Goal: Task Accomplishment & Management: Complete application form

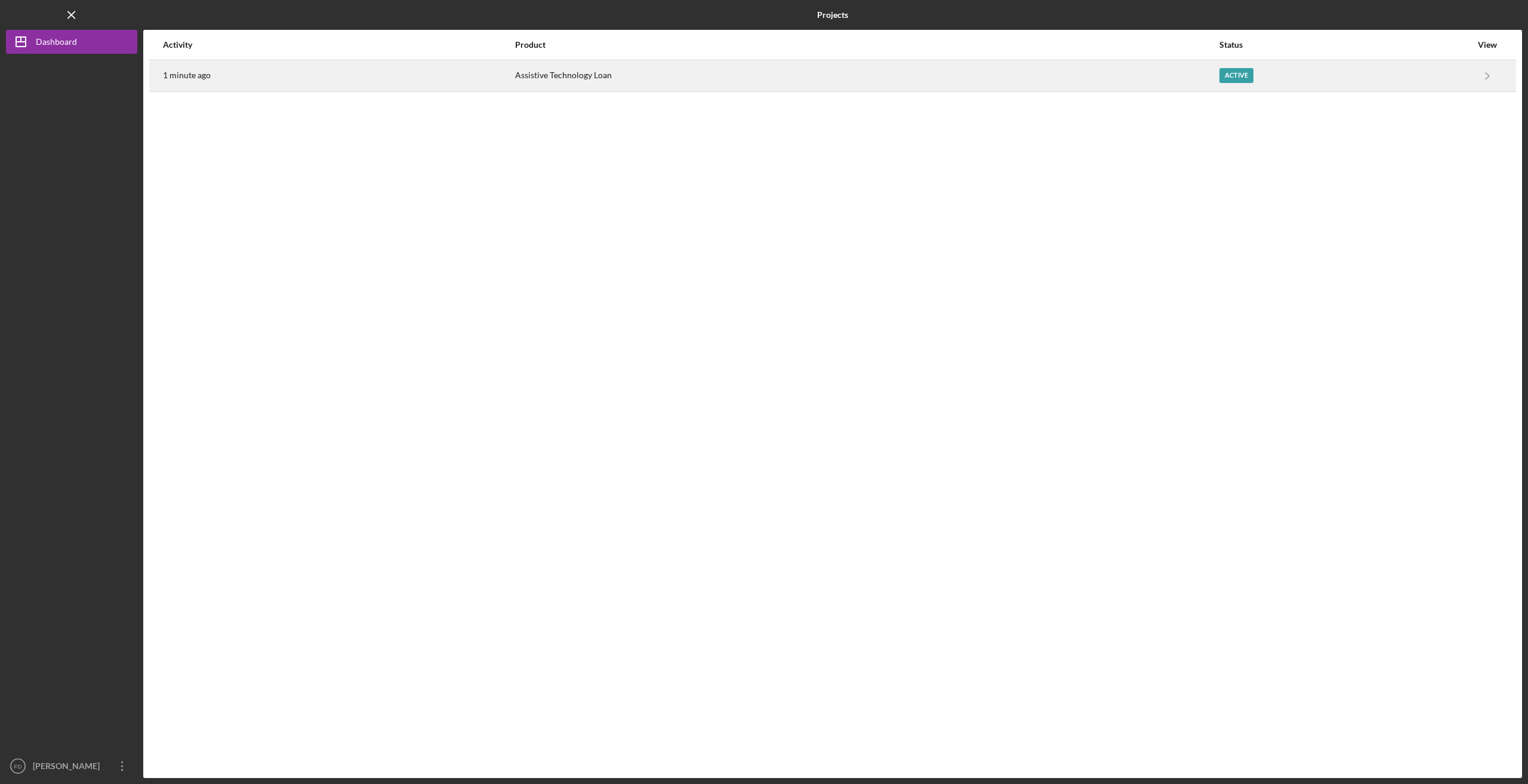
click at [1254, 84] on div "Active" at bounding box center [1345, 76] width 252 height 29
